Goal: Information Seeking & Learning: Learn about a topic

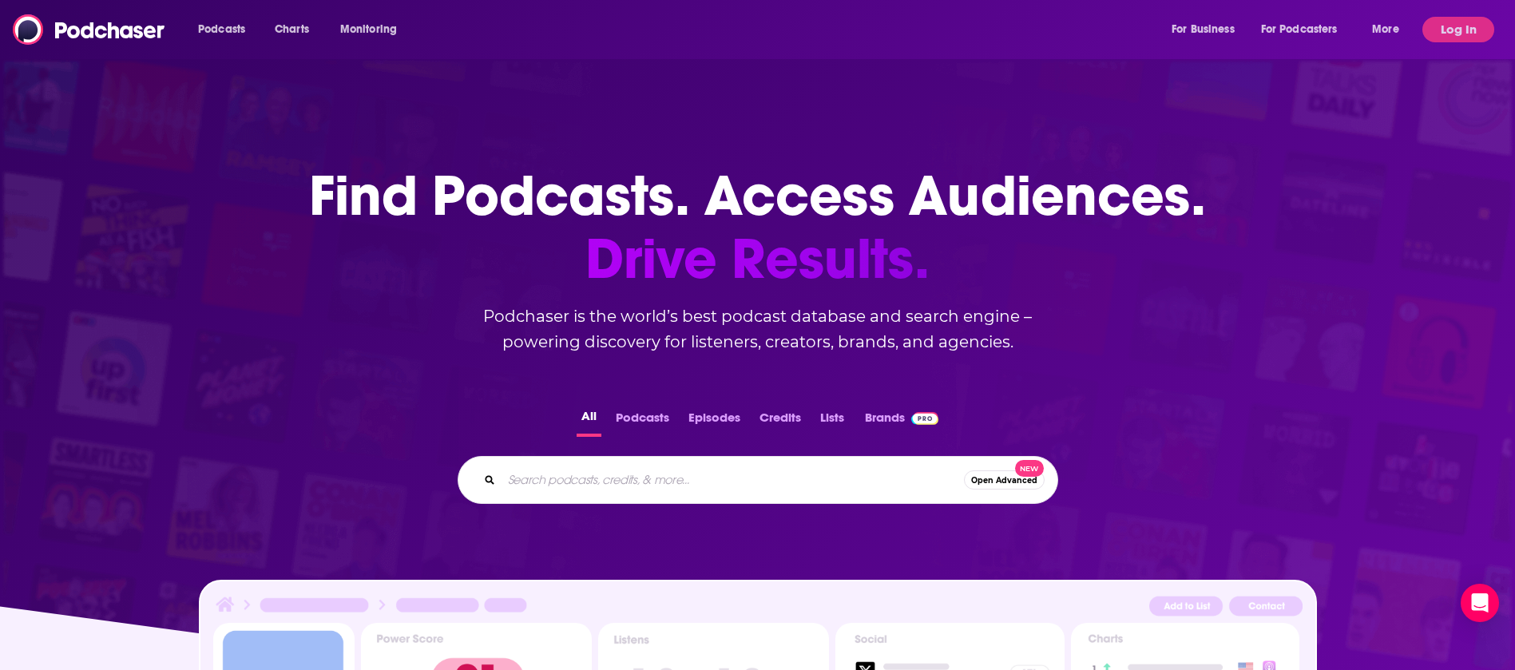
drag, startPoint x: 652, startPoint y: 486, endPoint x: 1470, endPoint y: 20, distance: 942.0
click at [1470, 20] on button "Log In" at bounding box center [1458, 30] width 72 height 26
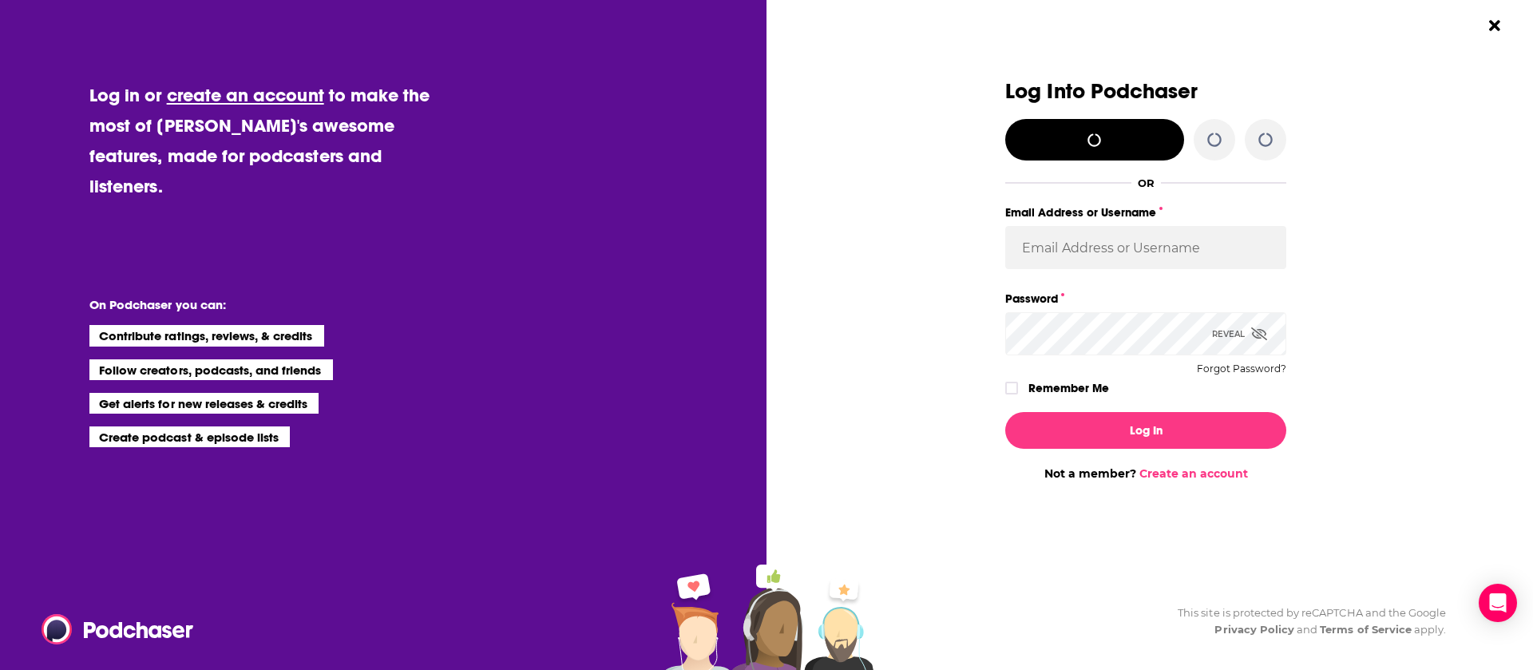
click at [1470, 31] on div "Log Into Podchaser OR Email Address or Username Password Reveal Forgot Password…" at bounding box center [1157, 335] width 751 height 670
click at [1162, 228] on input "Email Address or Username" at bounding box center [1145, 247] width 281 height 43
click at [1209, 246] on input "[EMAIL_ADDRESS][PERSON_NAME][DOMAIN_NAME]" at bounding box center [1145, 247] width 281 height 43
type input "[PERSON_NAME][EMAIL_ADDRESS][PERSON_NAME][DOMAIN_NAME]"
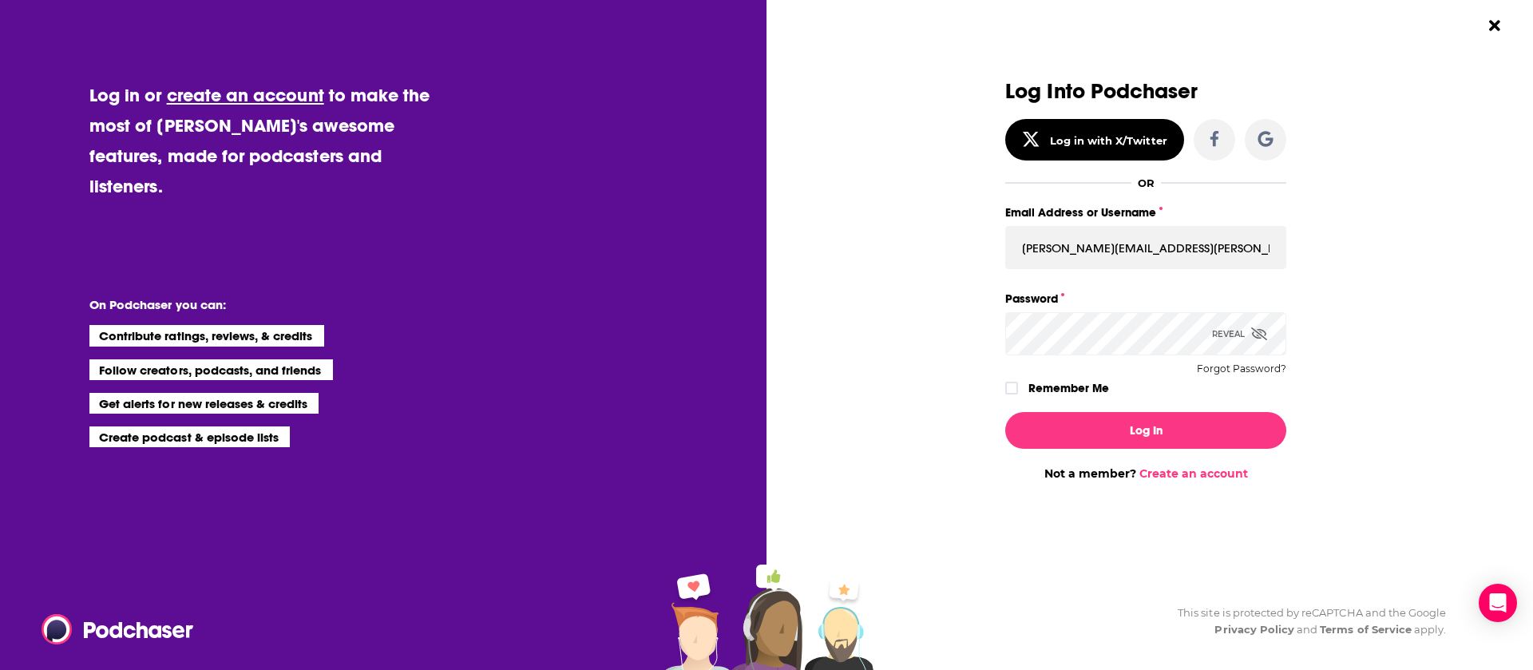
click at [1074, 390] on label "Remember Me" at bounding box center [1069, 388] width 81 height 21
click at [1017, 395] on input "rememberMe" at bounding box center [1012, 395] width 10 height 0
click at [1241, 335] on div "Reveal" at bounding box center [1239, 333] width 55 height 43
click at [1005, 412] on button "Log In" at bounding box center [1145, 430] width 281 height 37
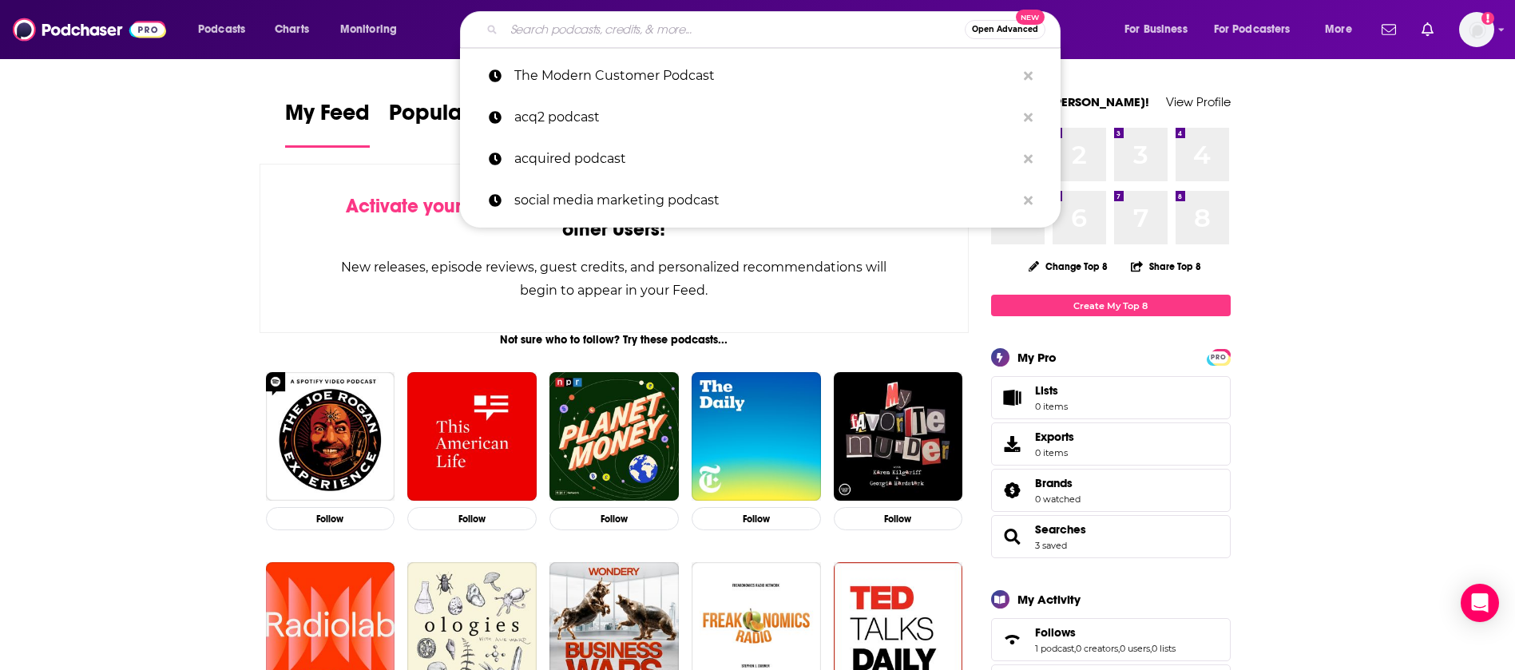
paste input "The Experience Edge podcast"
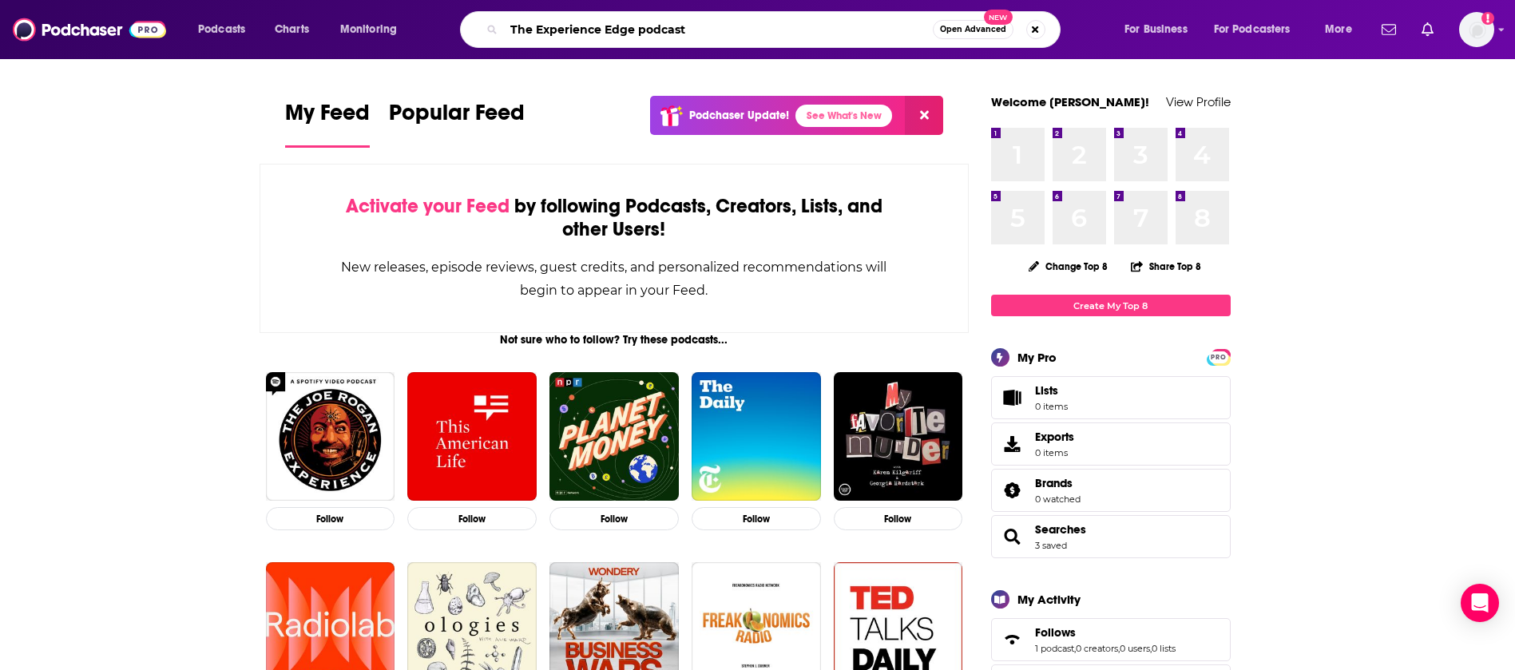
type input "The Experience Edge podcast"
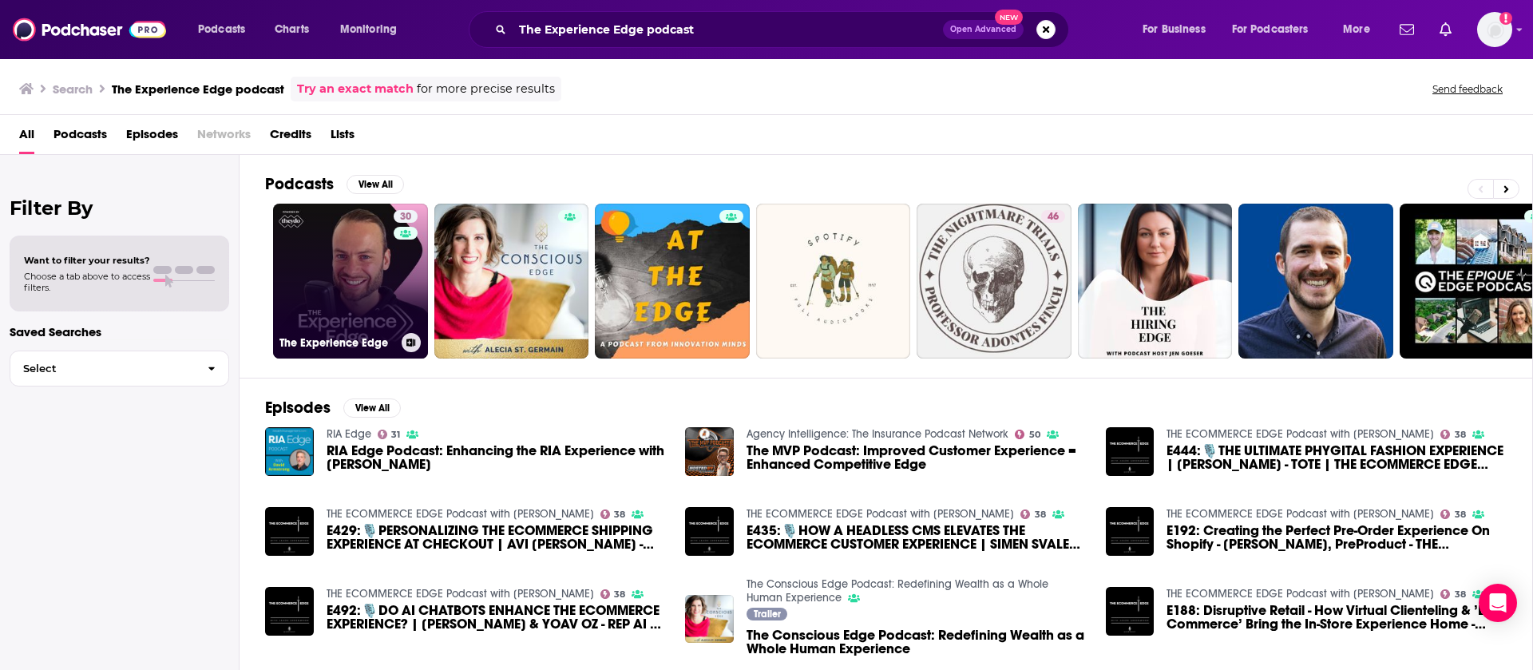
click at [360, 300] on link "30 The Experience Edge" at bounding box center [350, 281] width 155 height 155
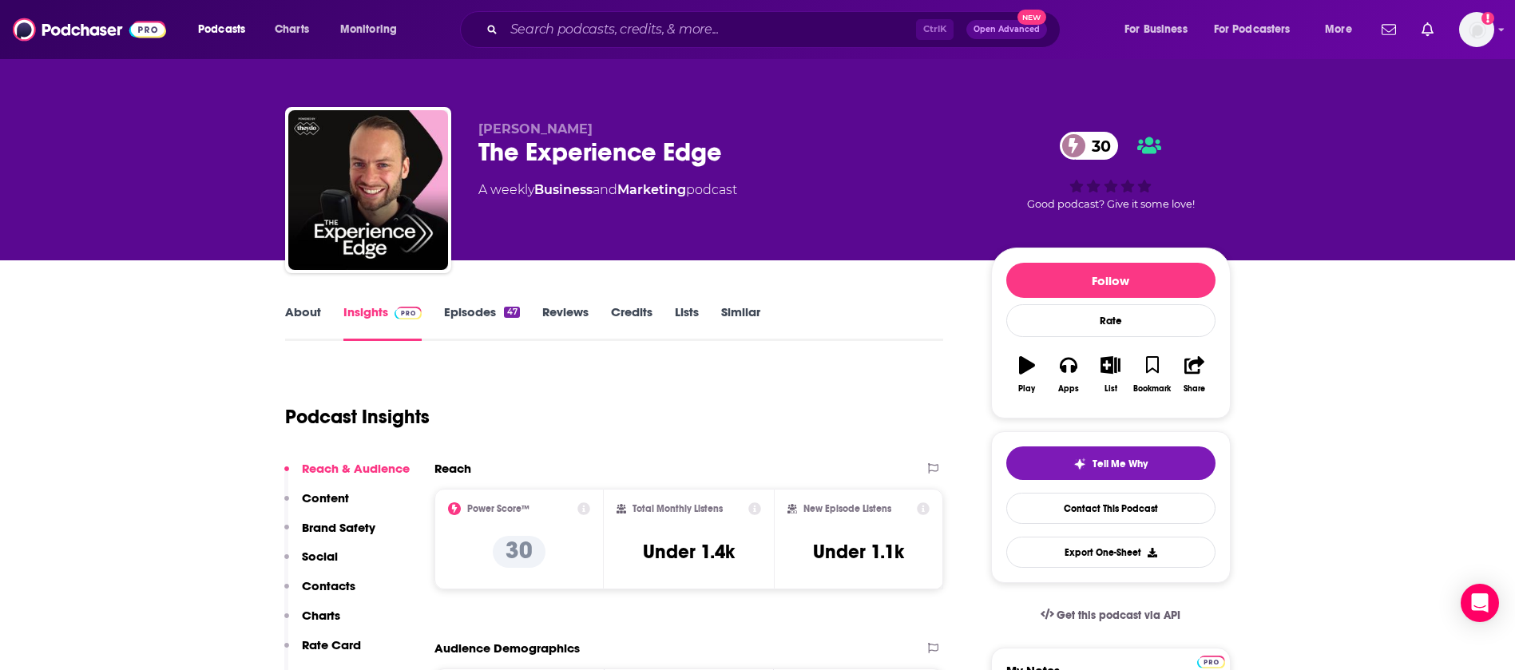
scroll to position [240, 0]
